Goal: Navigation & Orientation: Find specific page/section

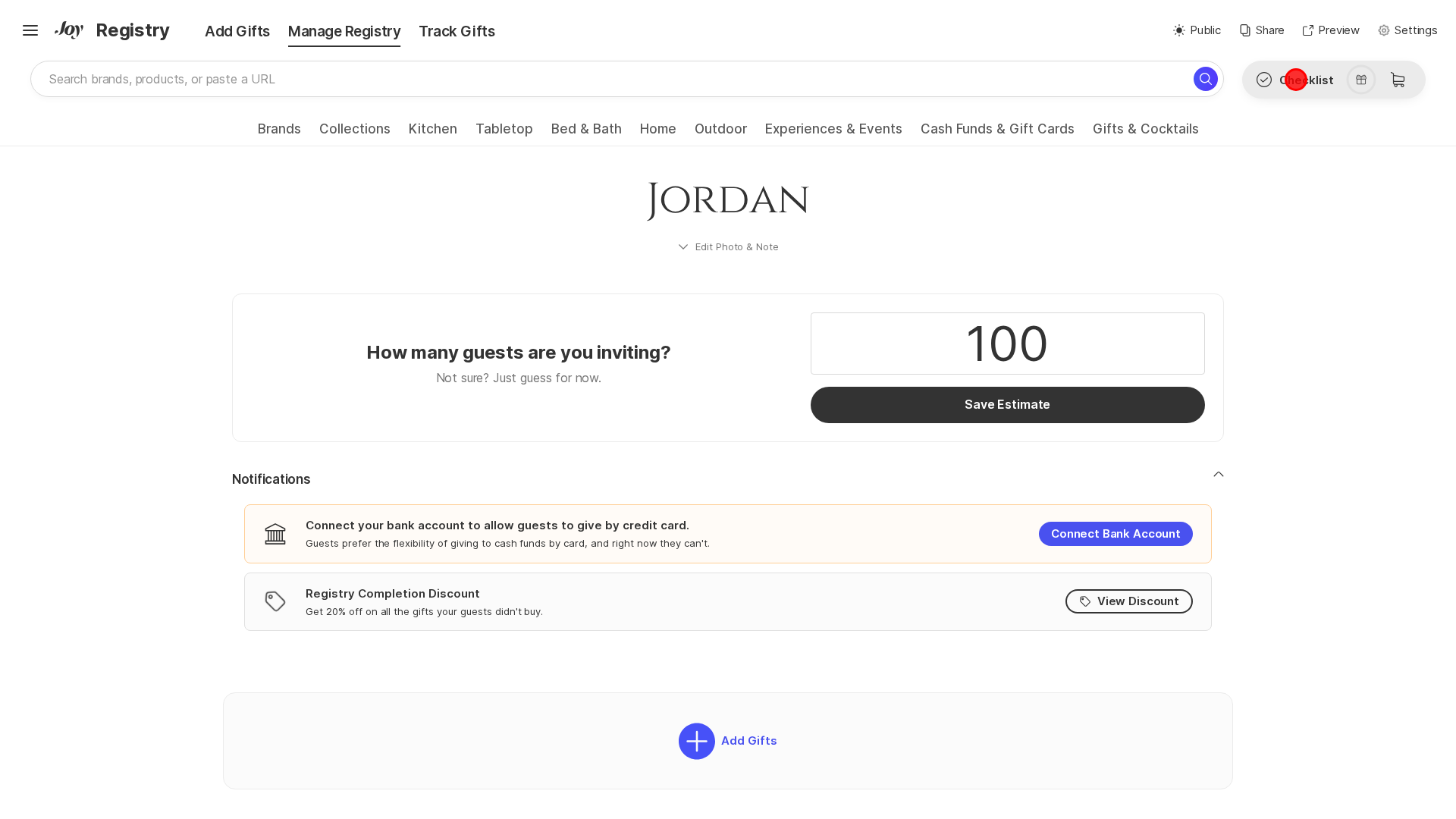
click at [1295, 80] on button "Check Outline Checklist" at bounding box center [1294, 80] width 103 height 36
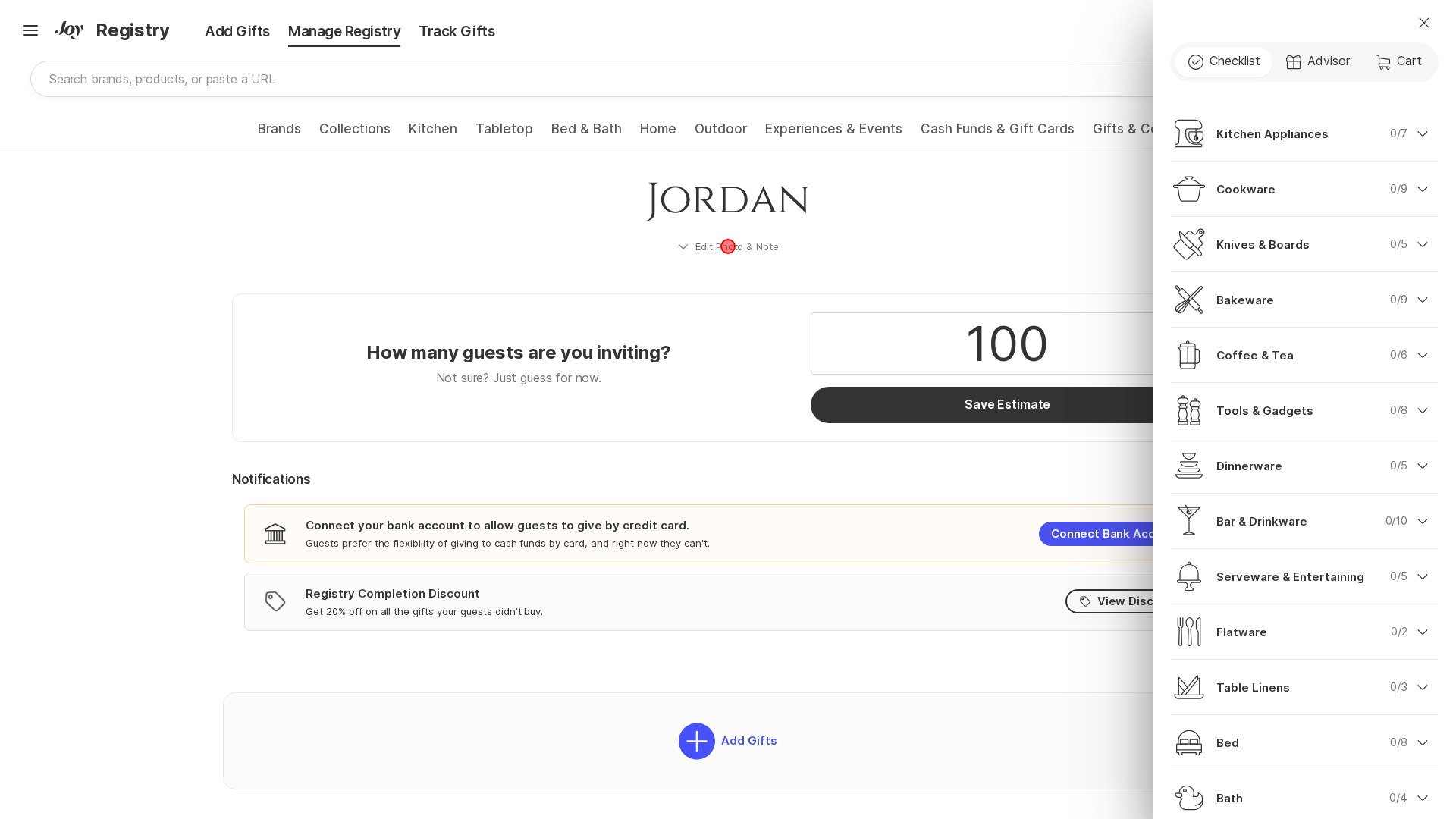
click at [728, 247] on div "Close Check Outline Checklist Gift Advisor Cart Cart Kitchen Appliances 0/7 Che…" at bounding box center [728, 409] width 1456 height 819
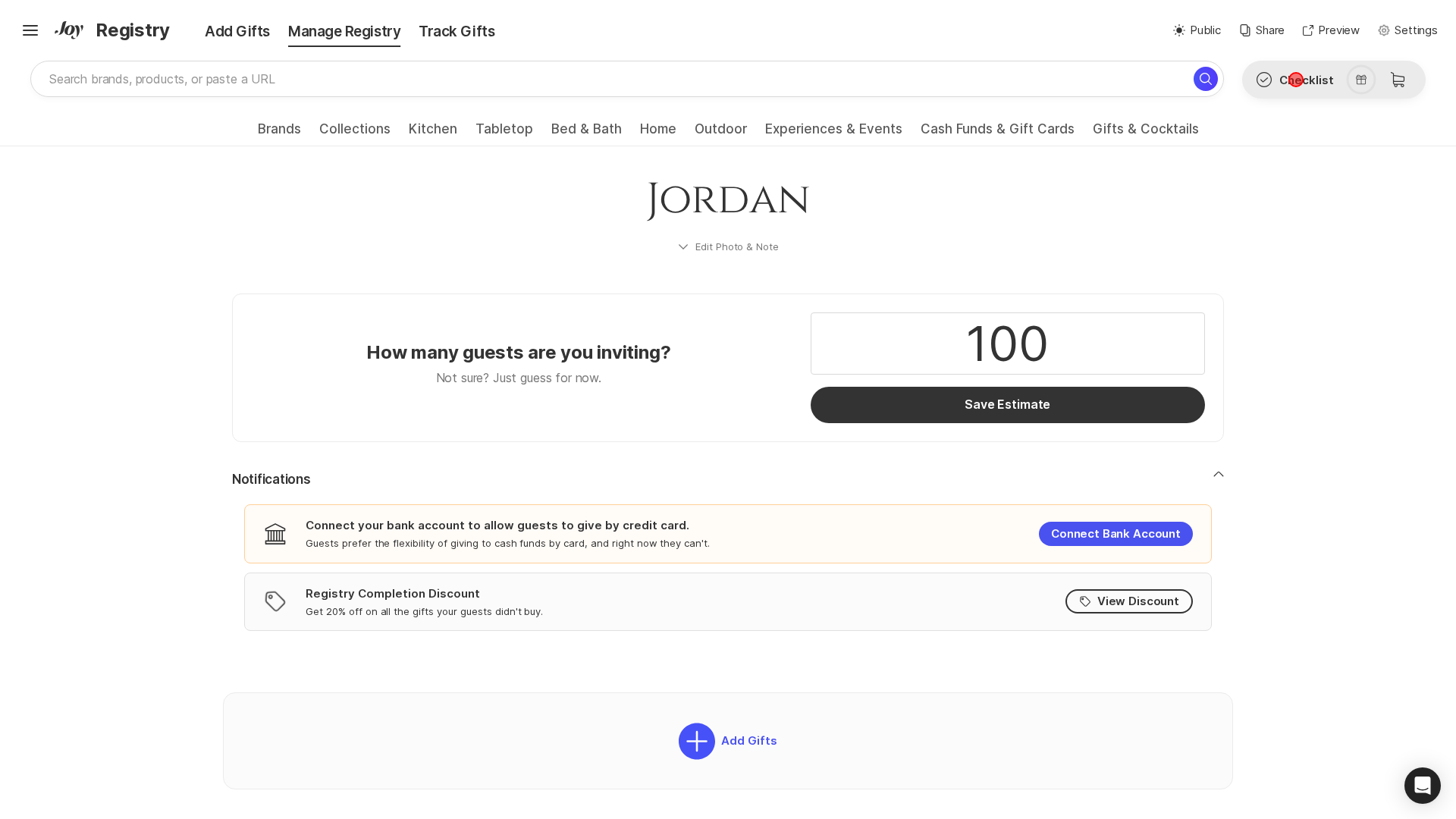
click at [1295, 80] on button "Check Outline Checklist" at bounding box center [1294, 80] width 103 height 36
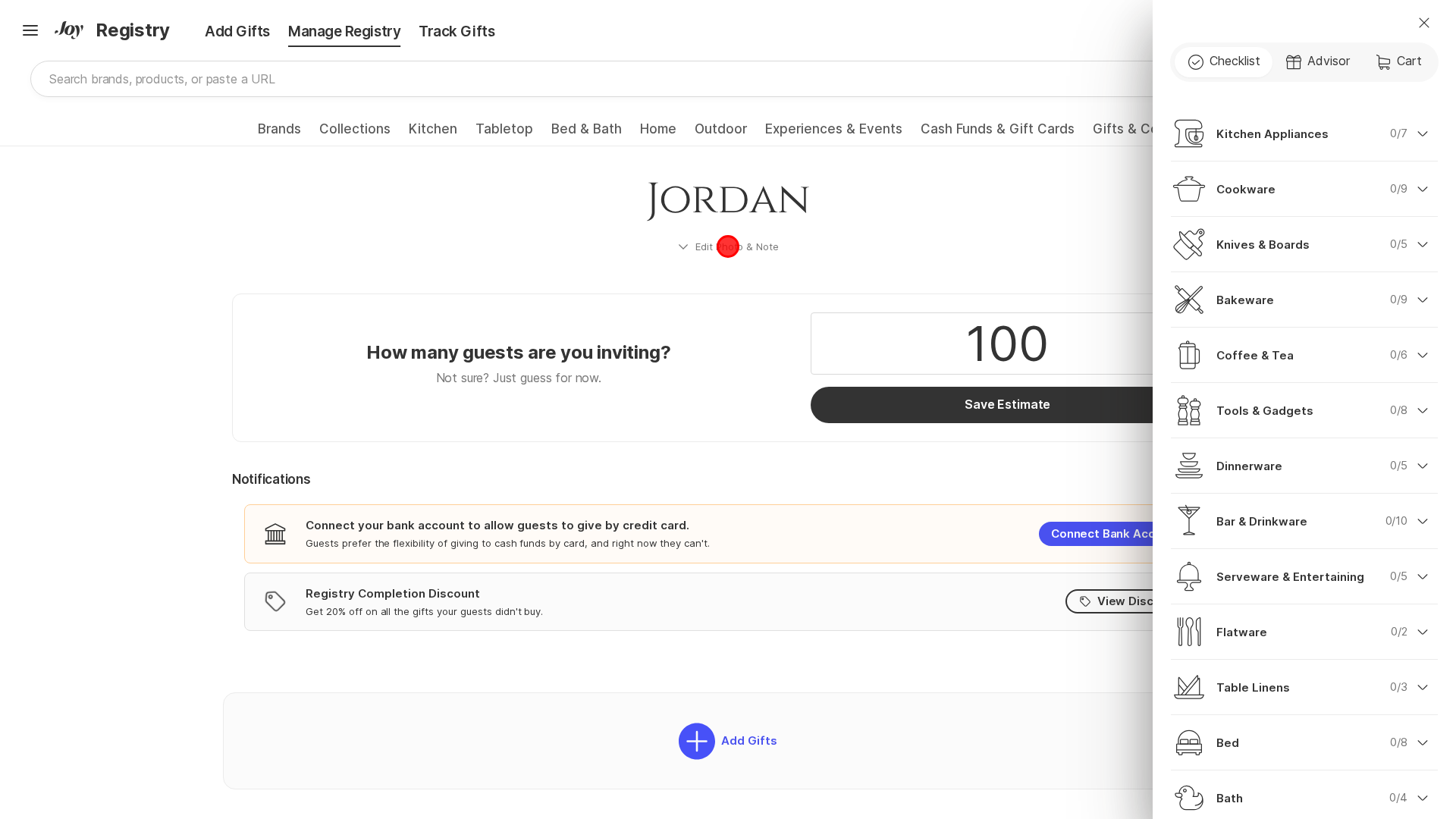
click at [728, 247] on div "Close Check Outline Checklist Gift Advisor Cart Cart Kitchen Appliances 0/7 Che…" at bounding box center [728, 409] width 1456 height 819
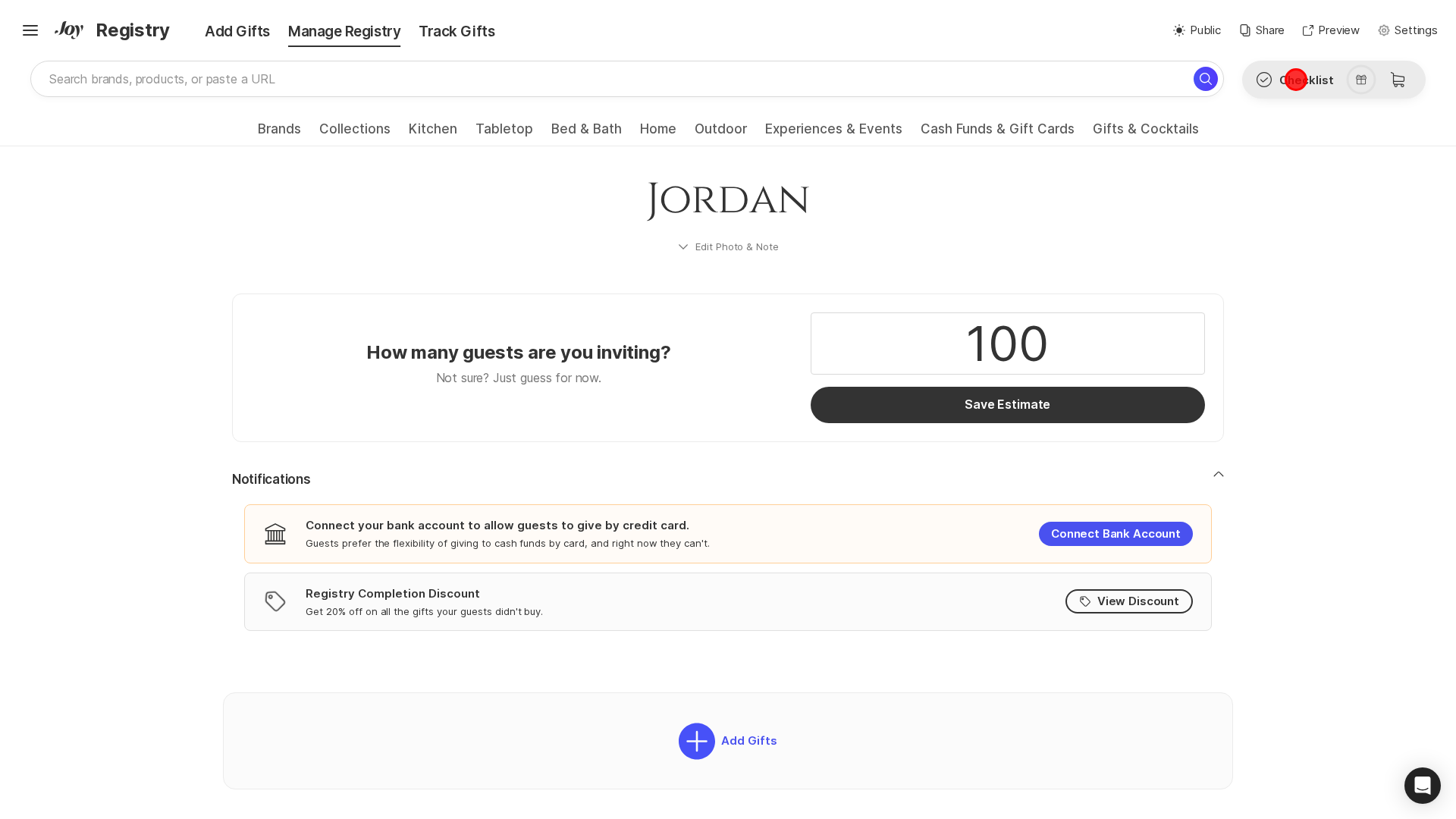
click at [1295, 80] on button "Check Outline Checklist" at bounding box center [1294, 80] width 103 height 36
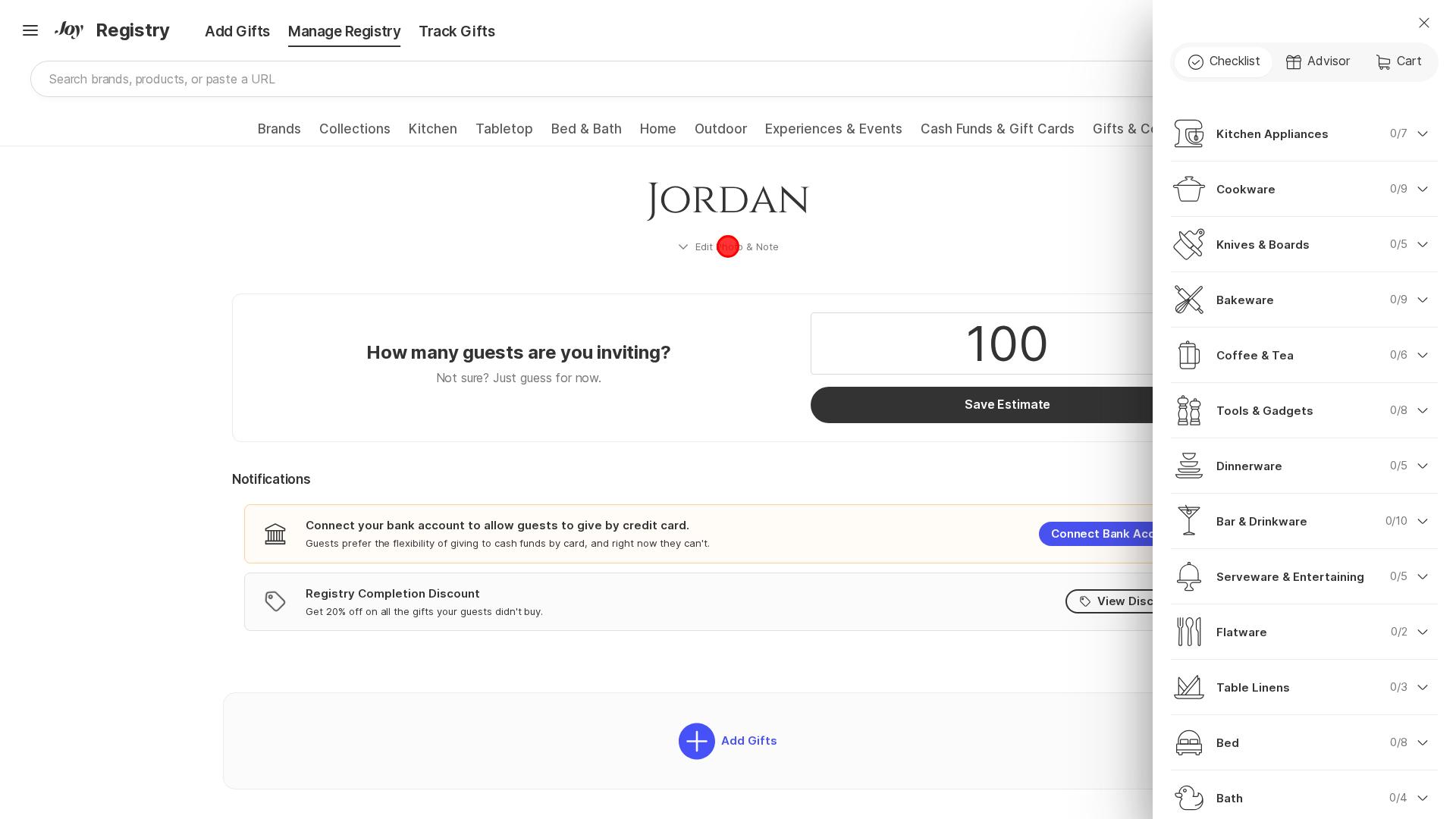
click at [728, 247] on div "Close Check Outline Checklist Gift Advisor Cart Cart Kitchen Appliances 0/7 Che…" at bounding box center [728, 409] width 1456 height 819
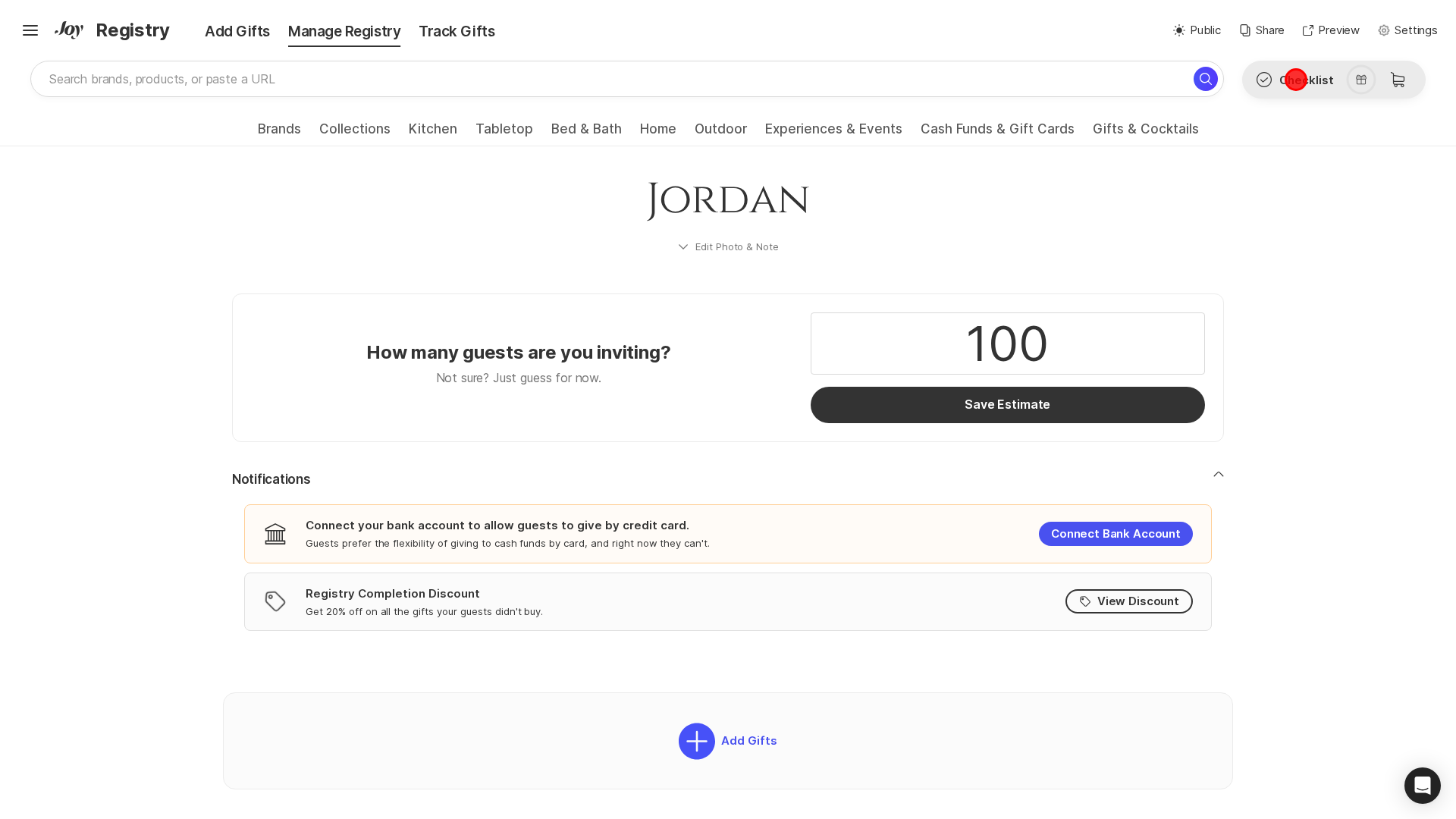
click at [1295, 80] on button "Check Outline Checklist" at bounding box center [1294, 80] width 103 height 36
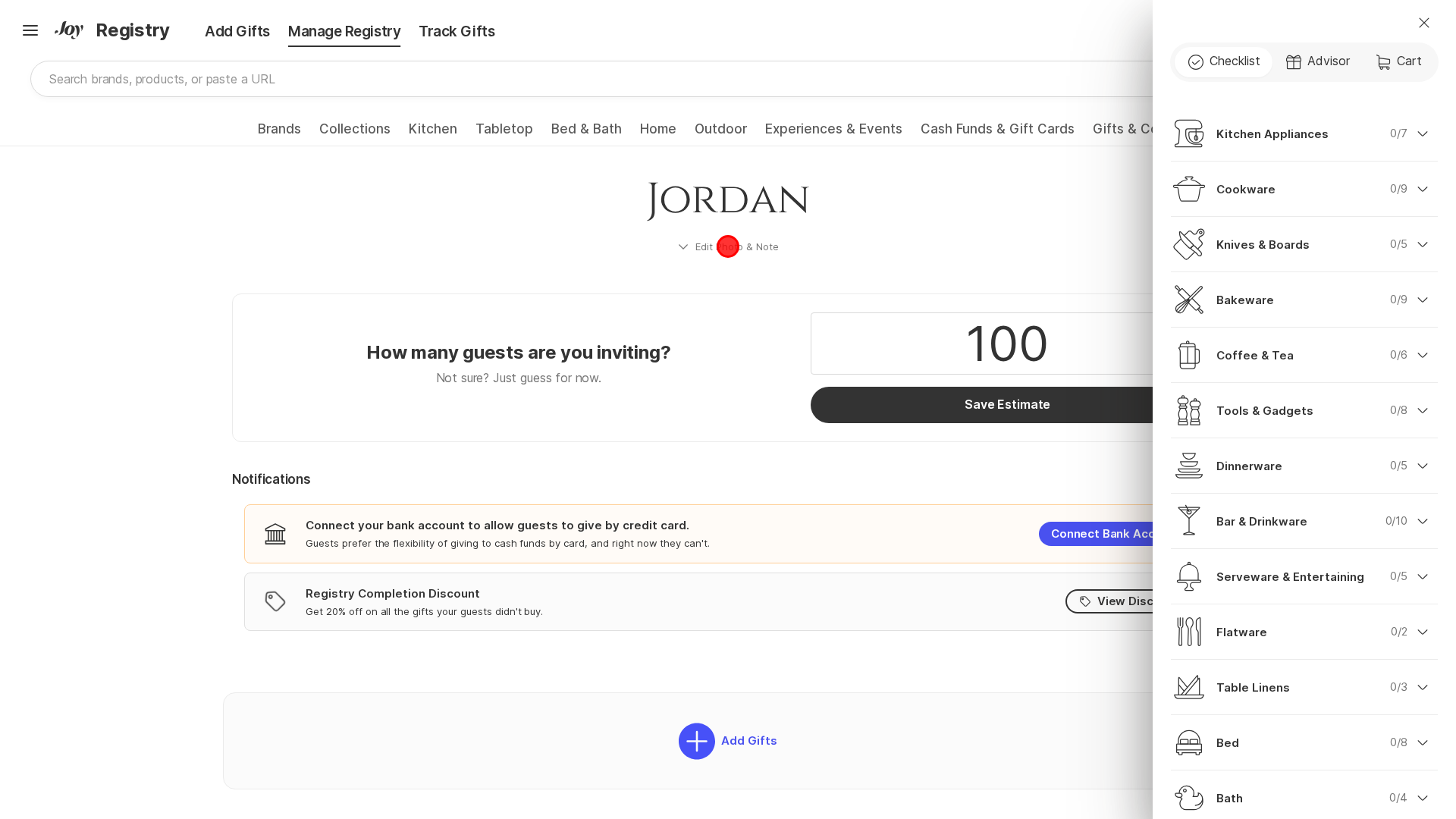
click at [728, 247] on div "Close Check Outline Checklist Gift Advisor Cart Cart Kitchen Appliances 0/7 Che…" at bounding box center [728, 409] width 1456 height 819
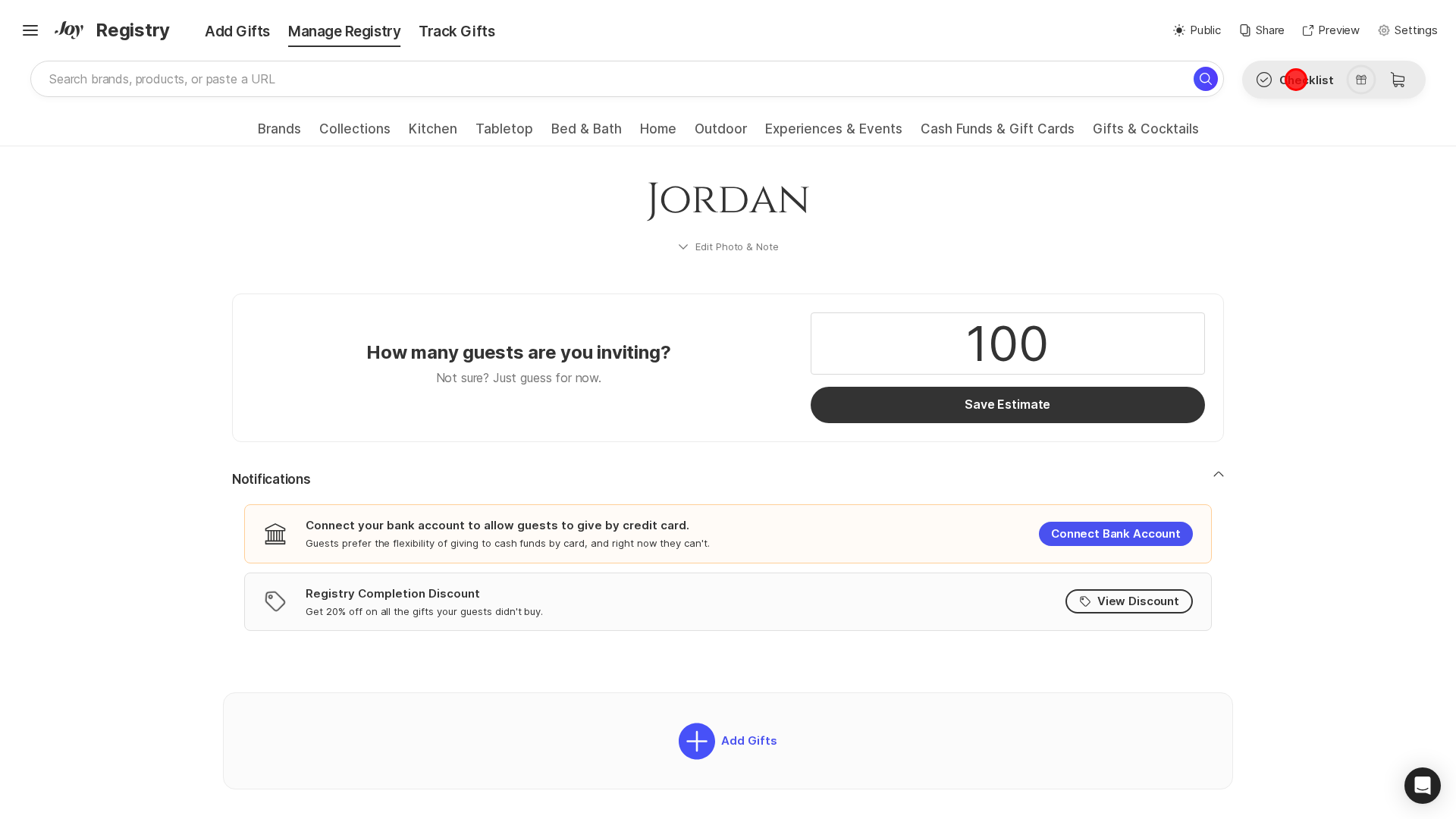
click at [1295, 80] on button "Check Outline Checklist" at bounding box center [1294, 80] width 103 height 36
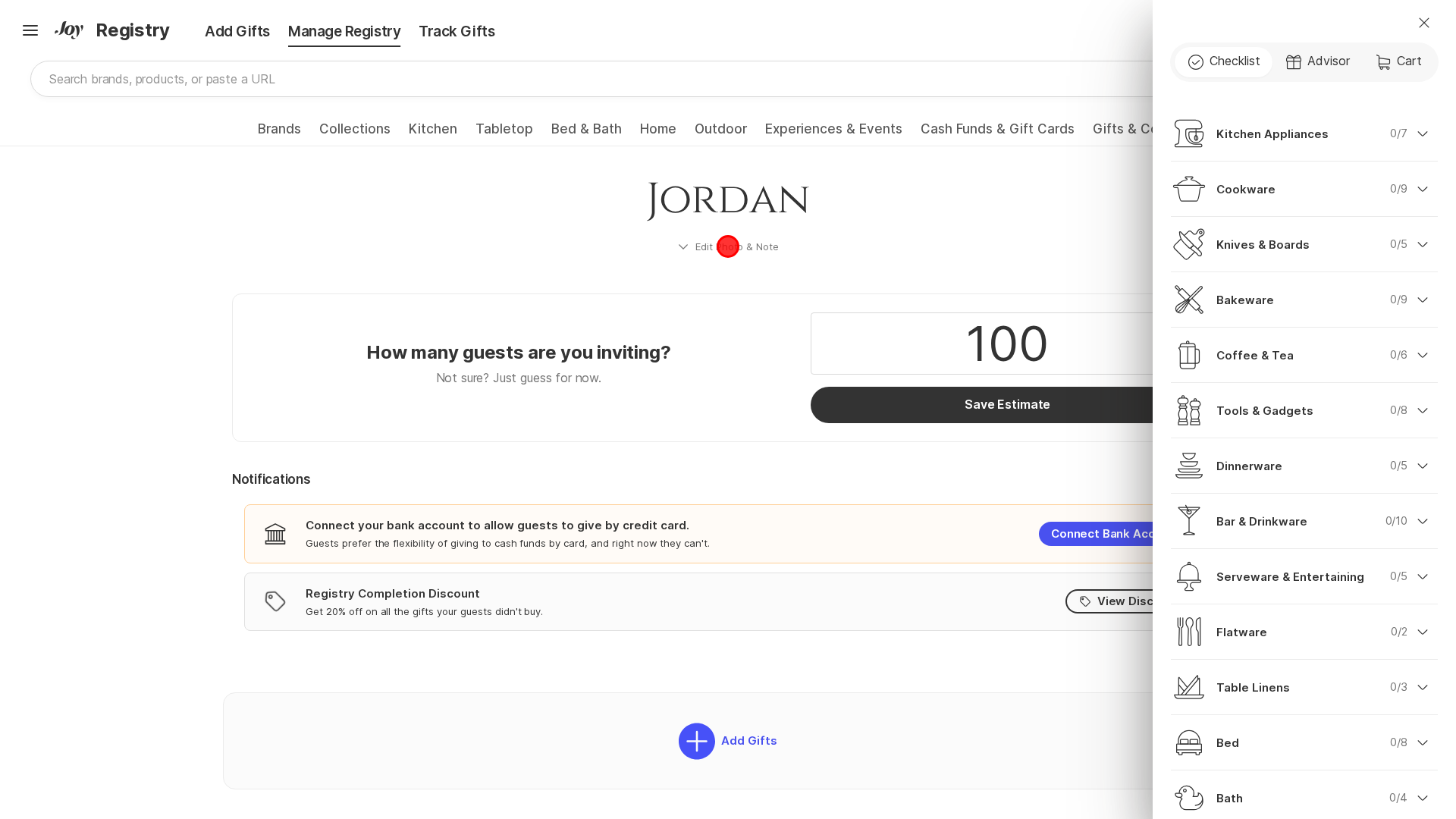
click at [728, 247] on div "Close Check Outline Checklist Gift Advisor Cart Cart Kitchen Appliances 0/7 Che…" at bounding box center [728, 409] width 1456 height 819
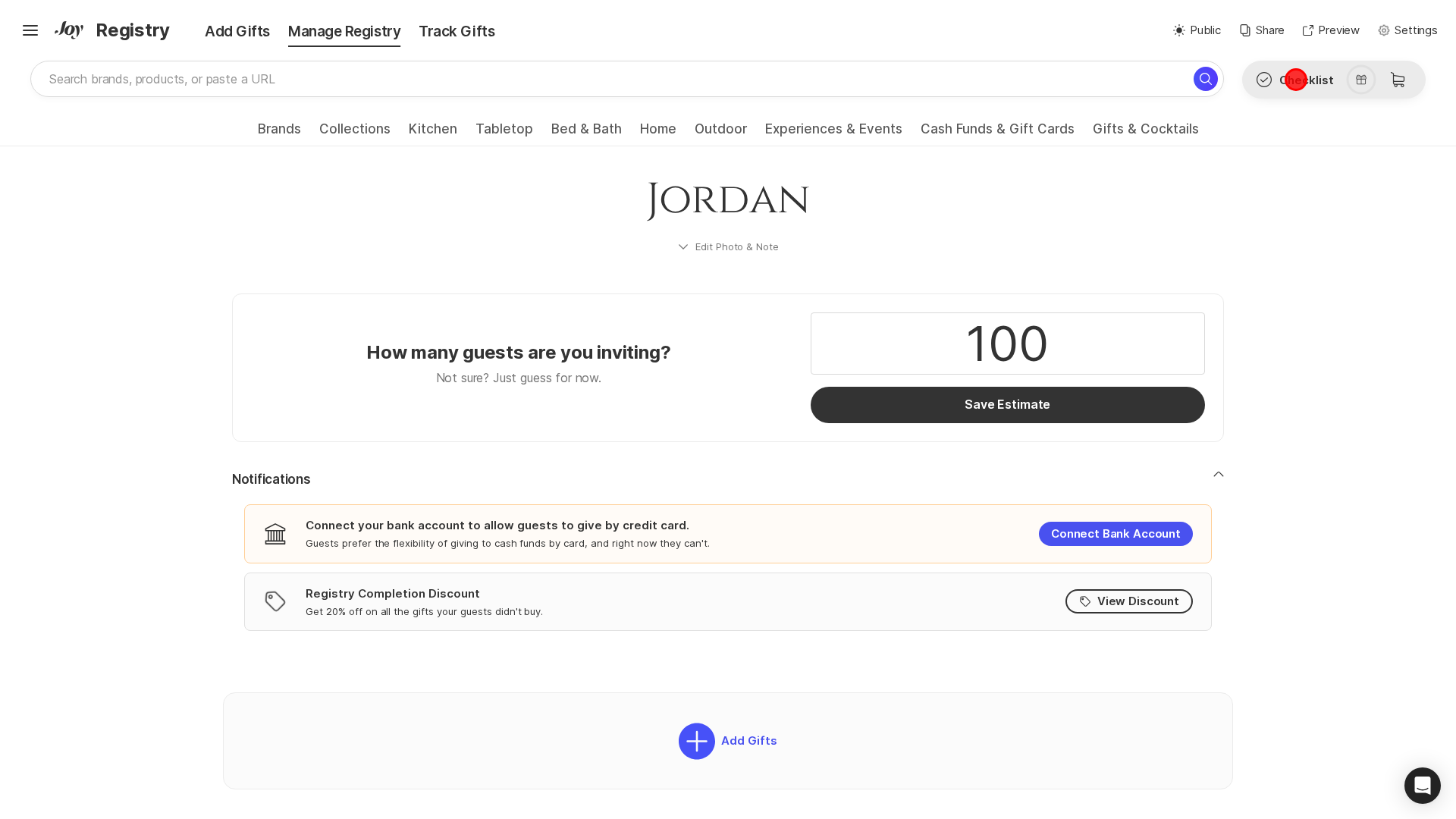
click at [1295, 80] on button "Check Outline Checklist" at bounding box center [1294, 80] width 103 height 36
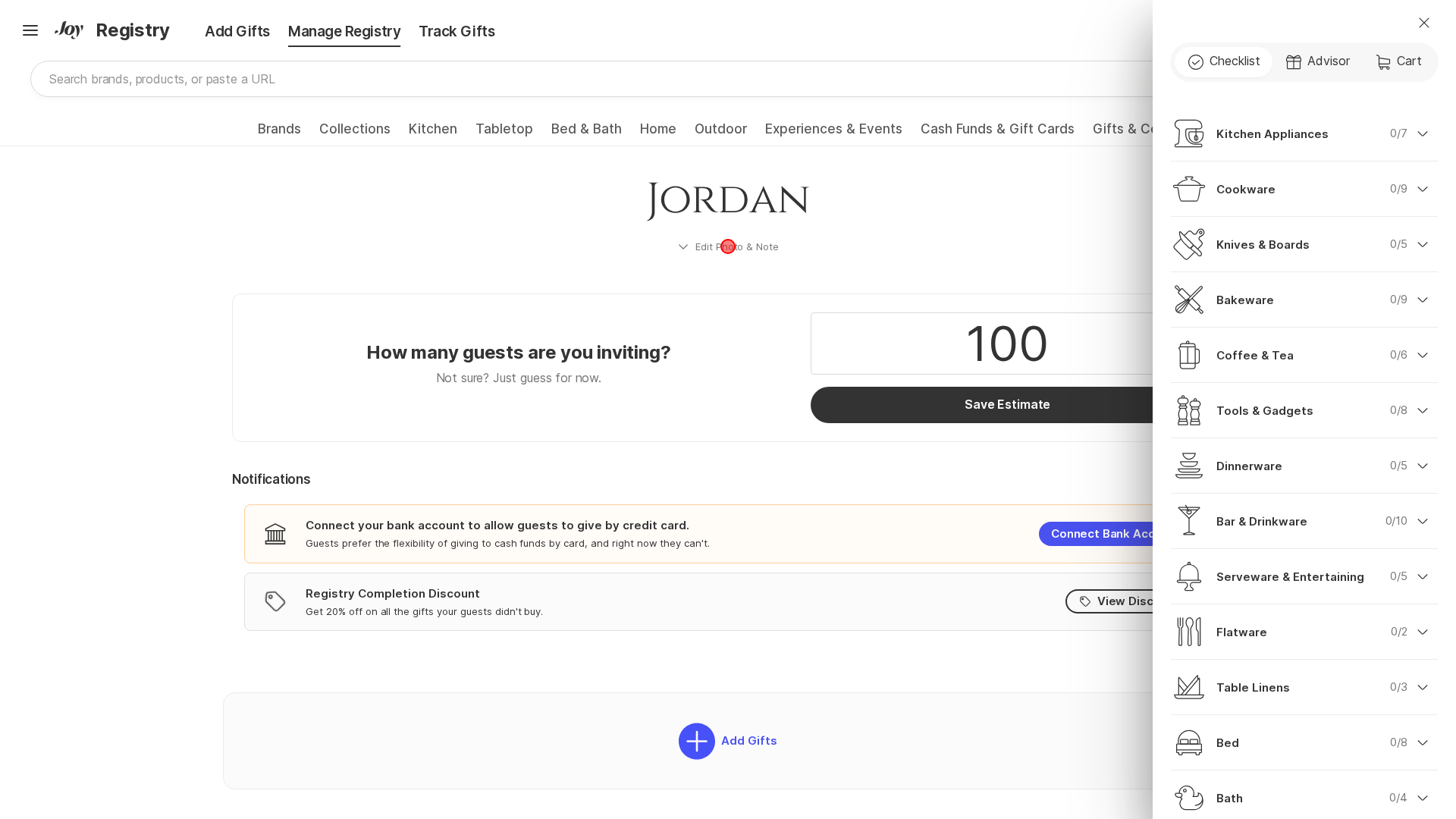
click at [728, 247] on div "Close Check Outline Checklist Gift Advisor Cart Cart Kitchen Appliances 0/7 Che…" at bounding box center [728, 409] width 1456 height 819
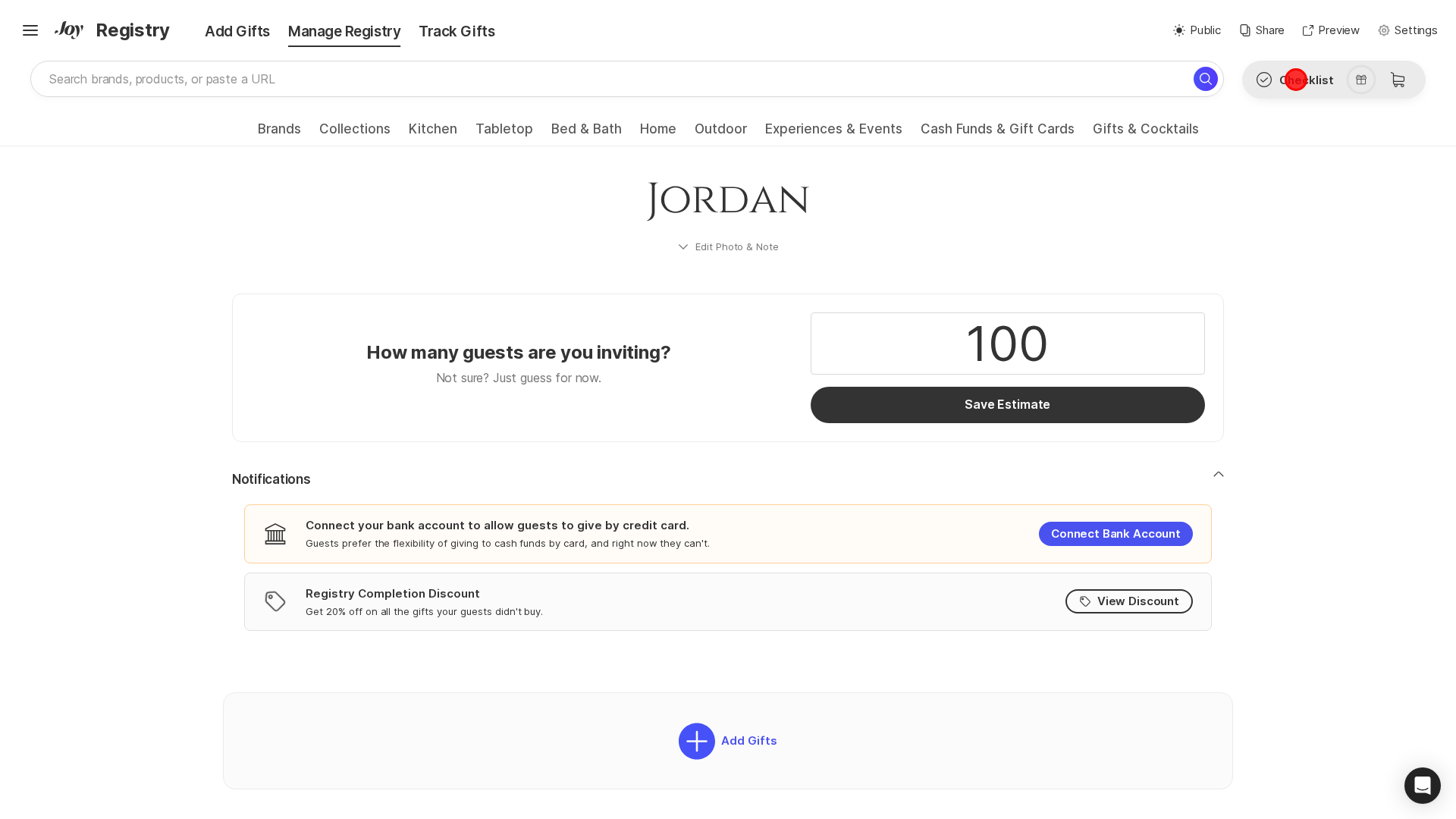
click at [1295, 80] on button "Check Outline Checklist" at bounding box center [1294, 80] width 103 height 36
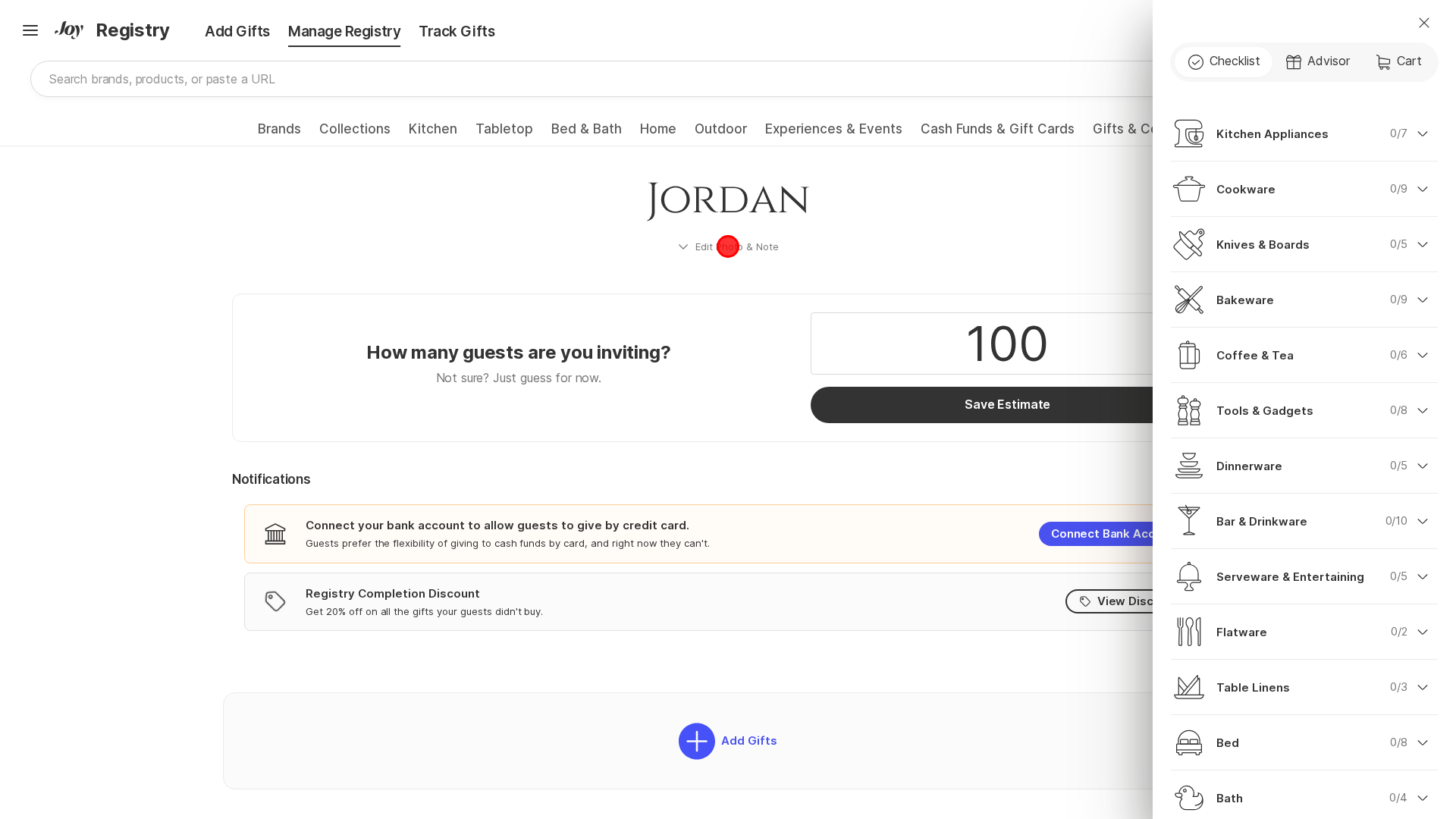
click at [728, 247] on div "Close Check Outline Checklist Gift Advisor Cart Cart Kitchen Appliances 0/7 Che…" at bounding box center [728, 409] width 1456 height 819
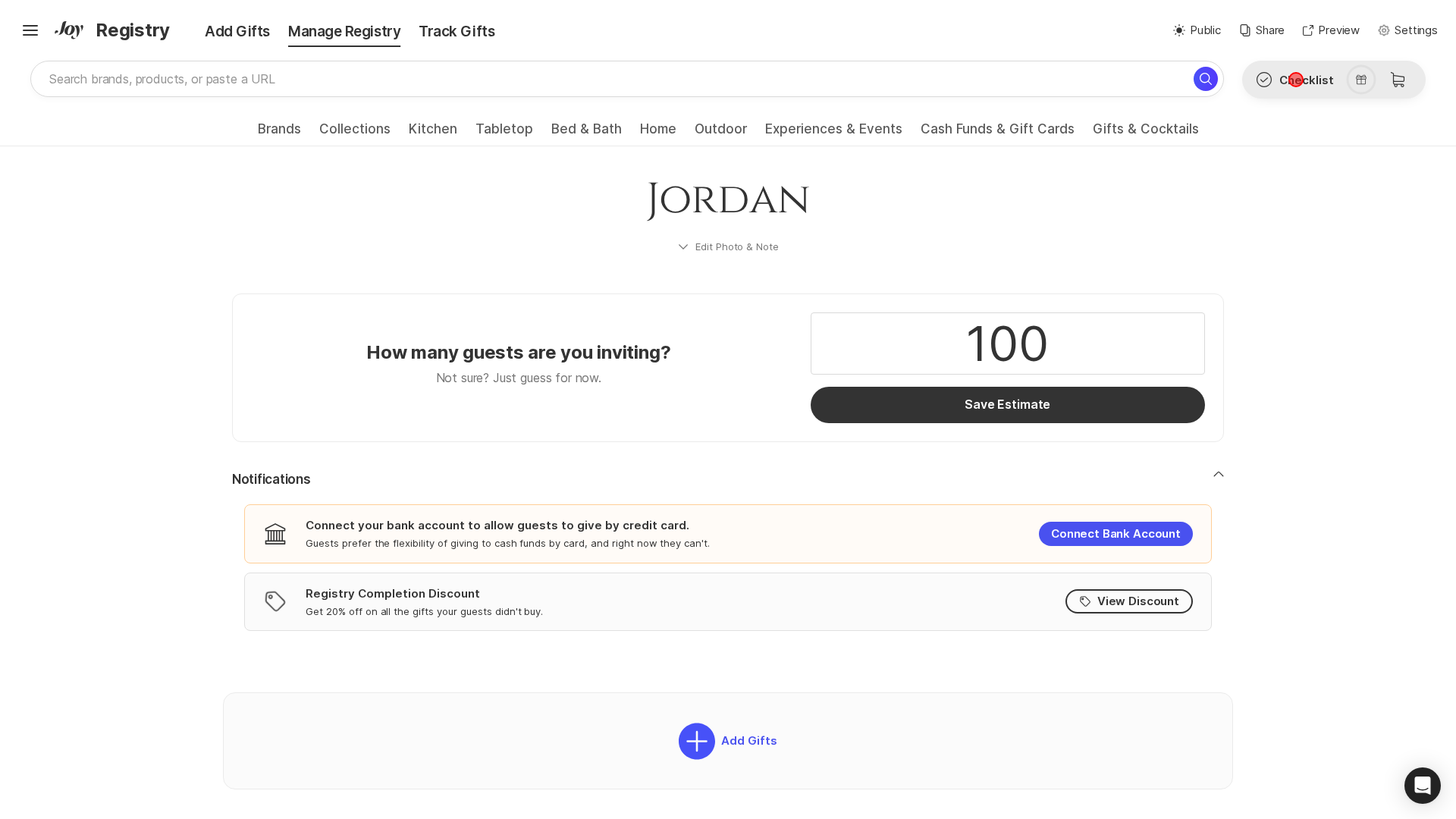
click at [1295, 80] on button "Check Outline Checklist" at bounding box center [1294, 80] width 103 height 36
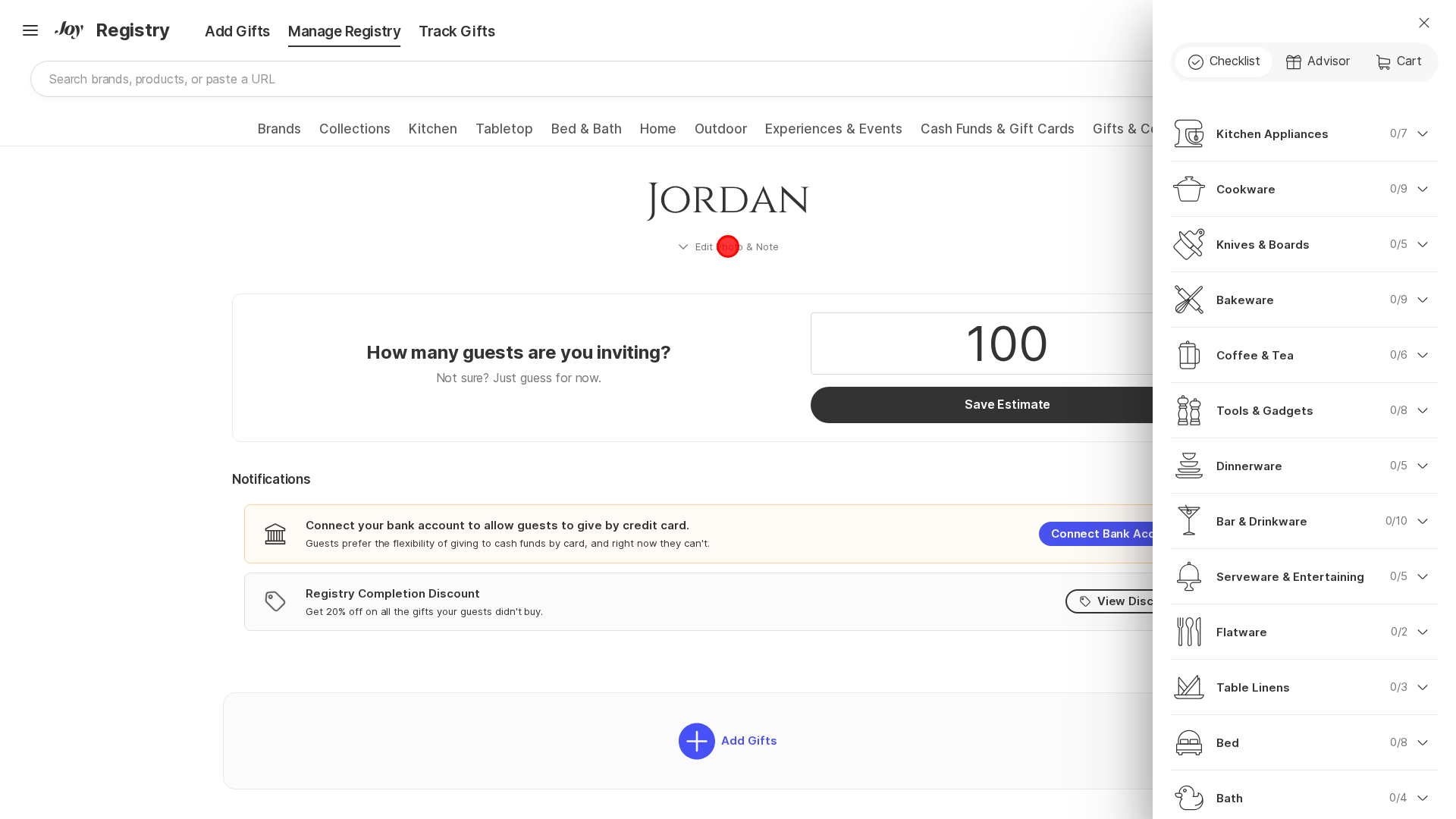
click at [728, 247] on div "Close Check Outline Checklist Gift Advisor Cart Cart Kitchen Appliances 0/7 Che…" at bounding box center [728, 409] width 1456 height 819
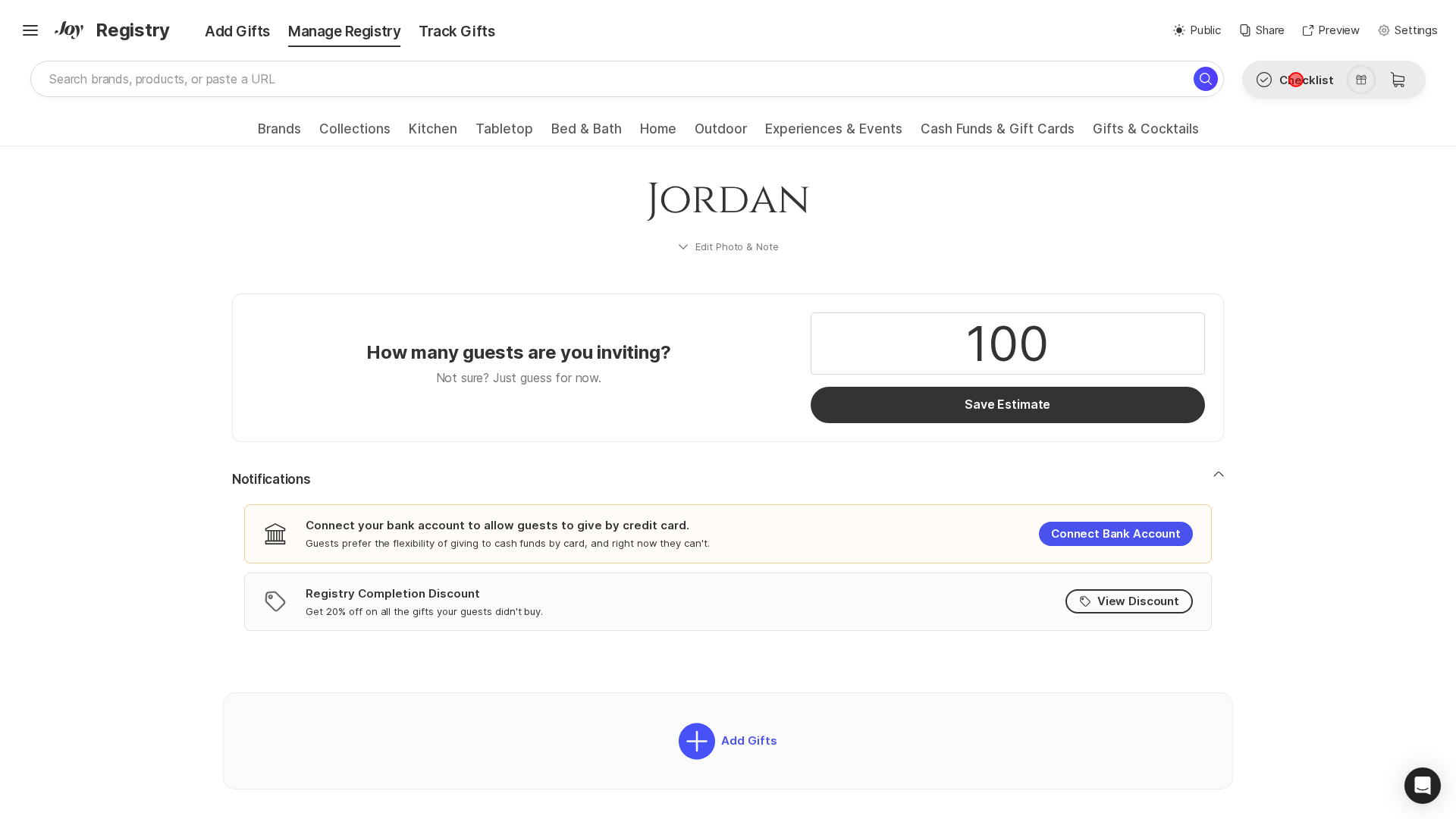
click at [1295, 80] on button "Check Outline Checklist" at bounding box center [1294, 80] width 103 height 36
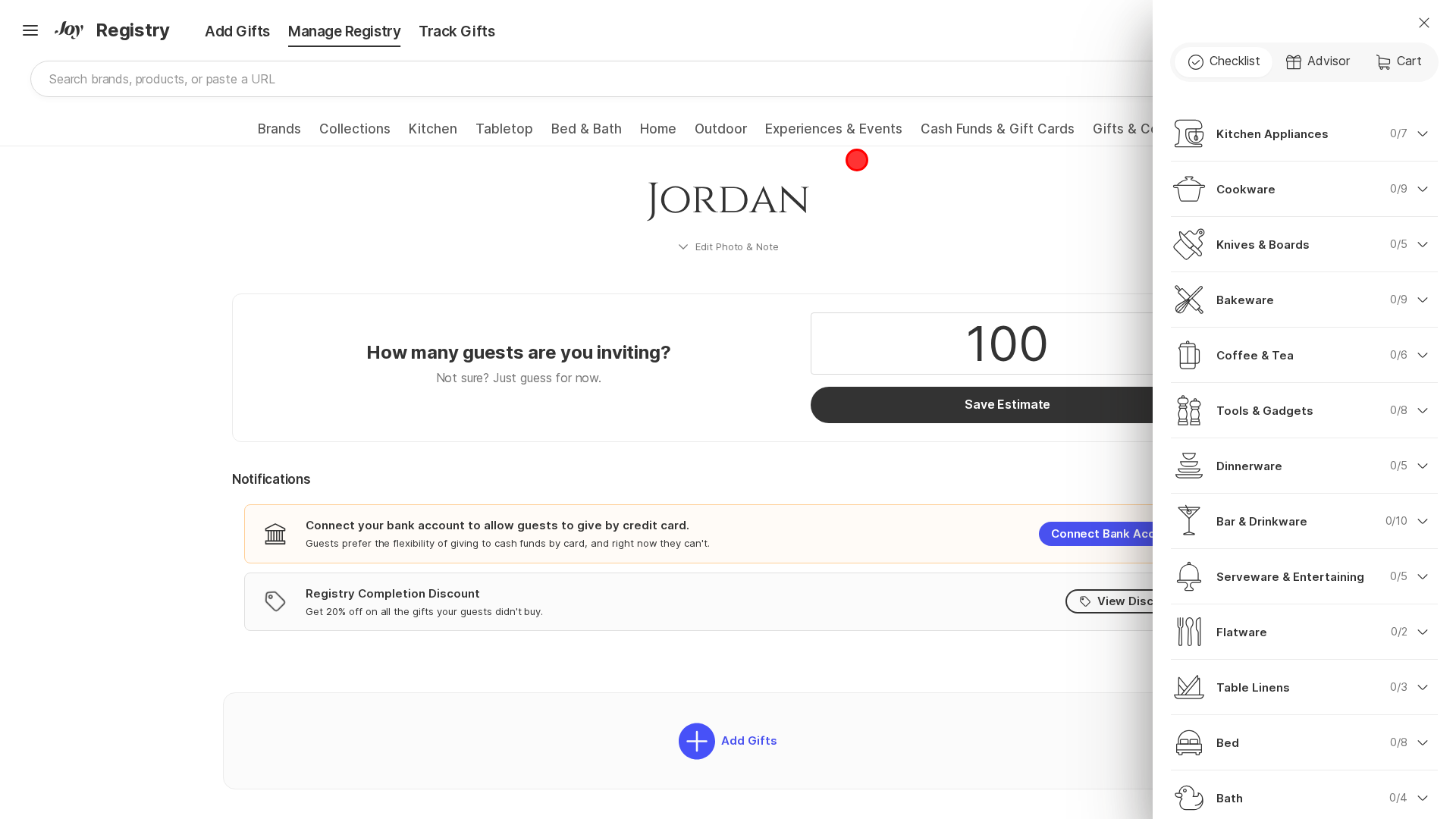
click at [857, 160] on div "Close Check Outline Checklist Gift Advisor Cart Cart Kitchen Appliances 0/7 Che…" at bounding box center [728, 409] width 1456 height 819
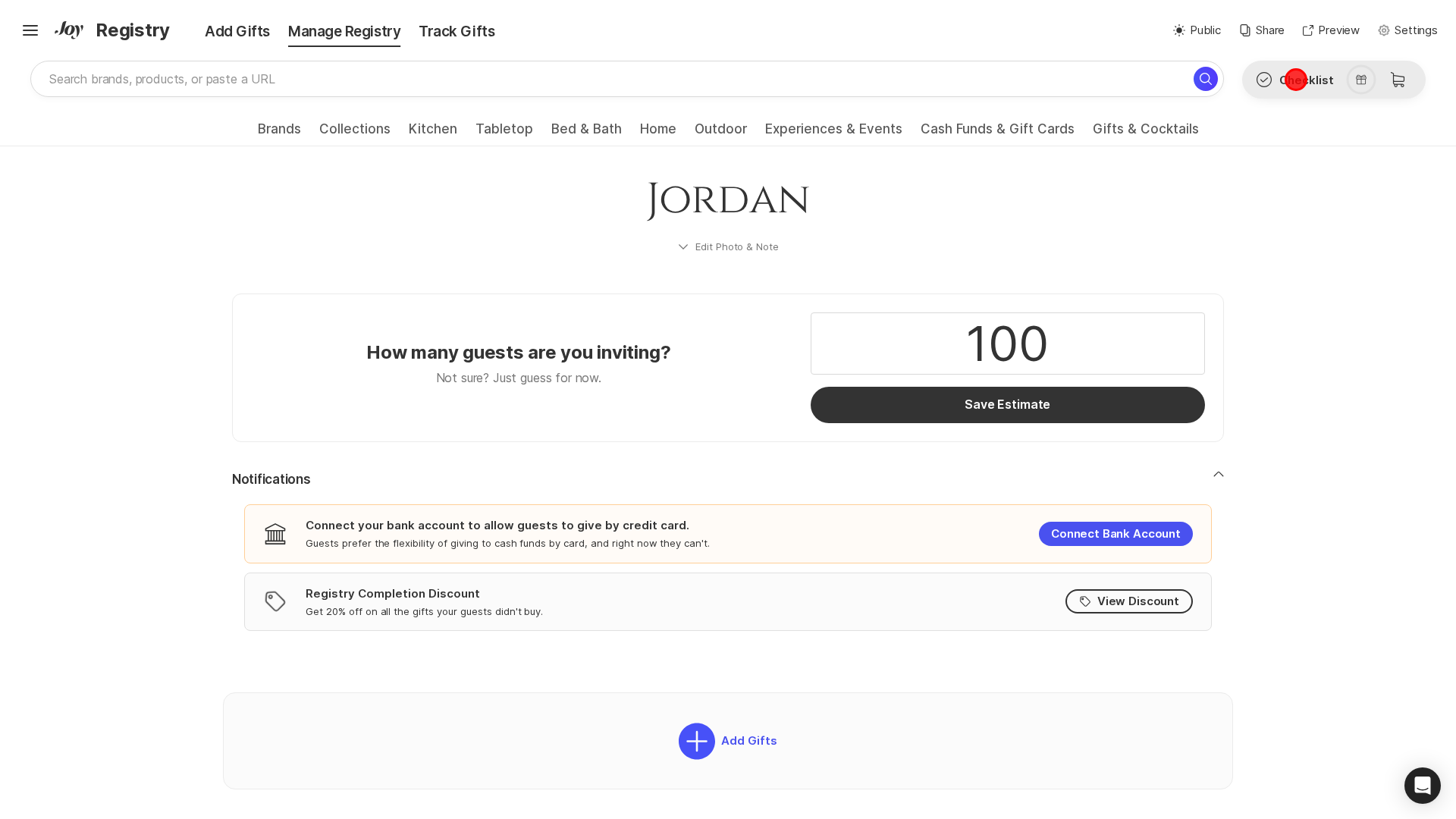
click at [1295, 80] on button "Check Outline Checklist" at bounding box center [1294, 80] width 103 height 36
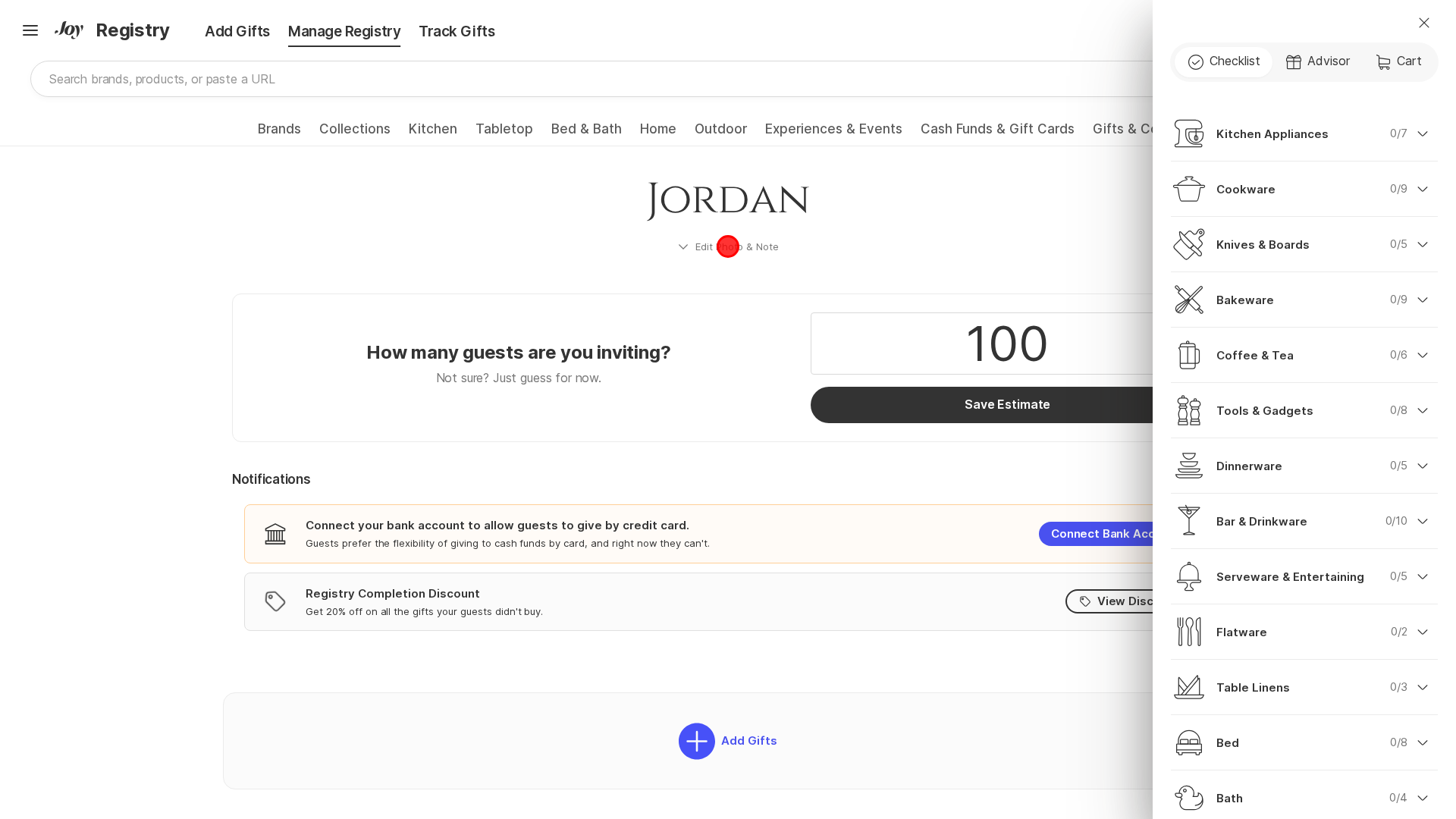
click at [728, 247] on div "Close Check Outline Checklist Gift Advisor Cart Cart Kitchen Appliances 0/7 Che…" at bounding box center [728, 409] width 1456 height 819
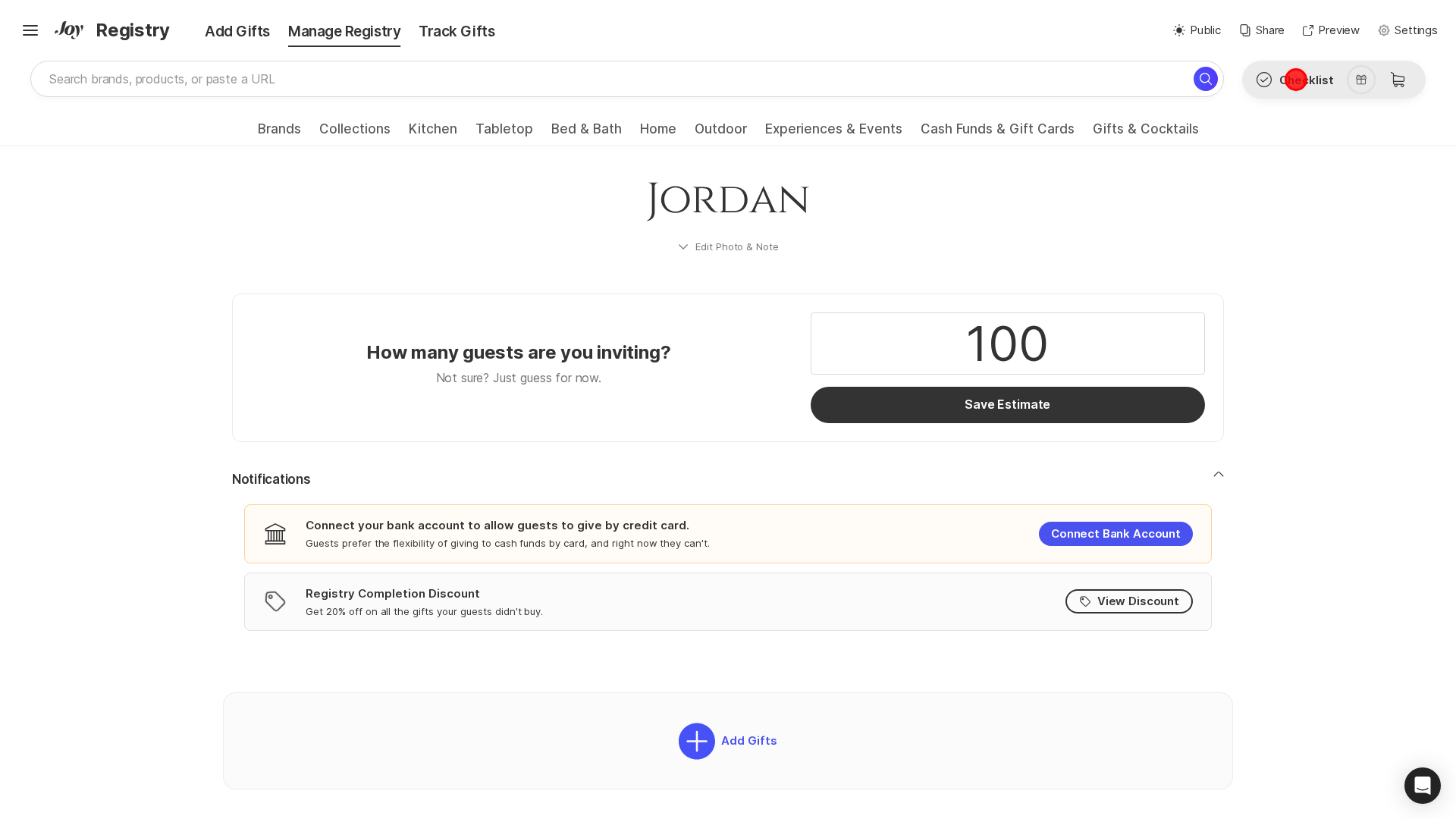
click at [1295, 80] on button "Check Outline Checklist" at bounding box center [1294, 80] width 103 height 36
